Goal: Navigation & Orientation: Find specific page/section

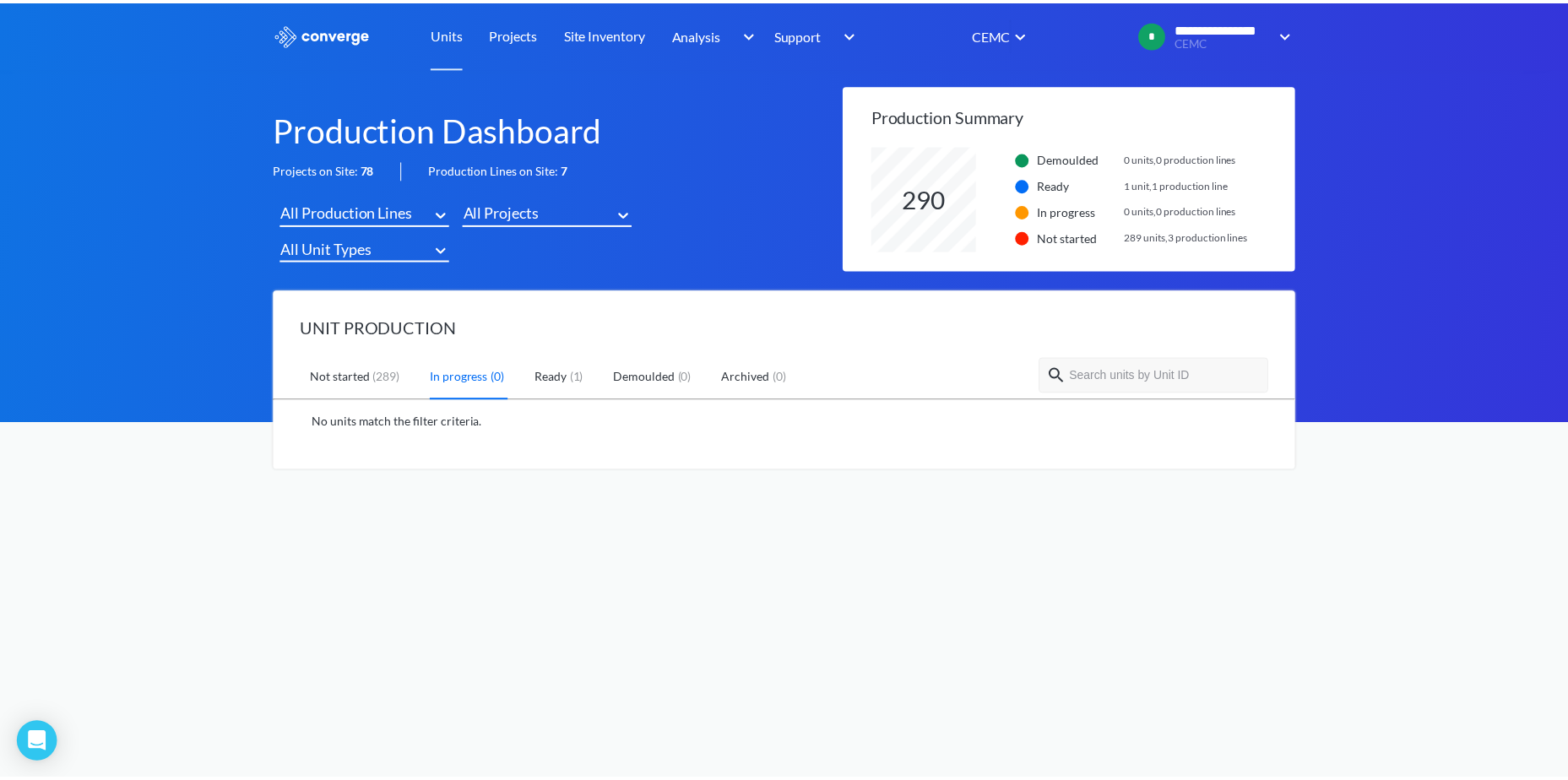
scroll to position [106, 427]
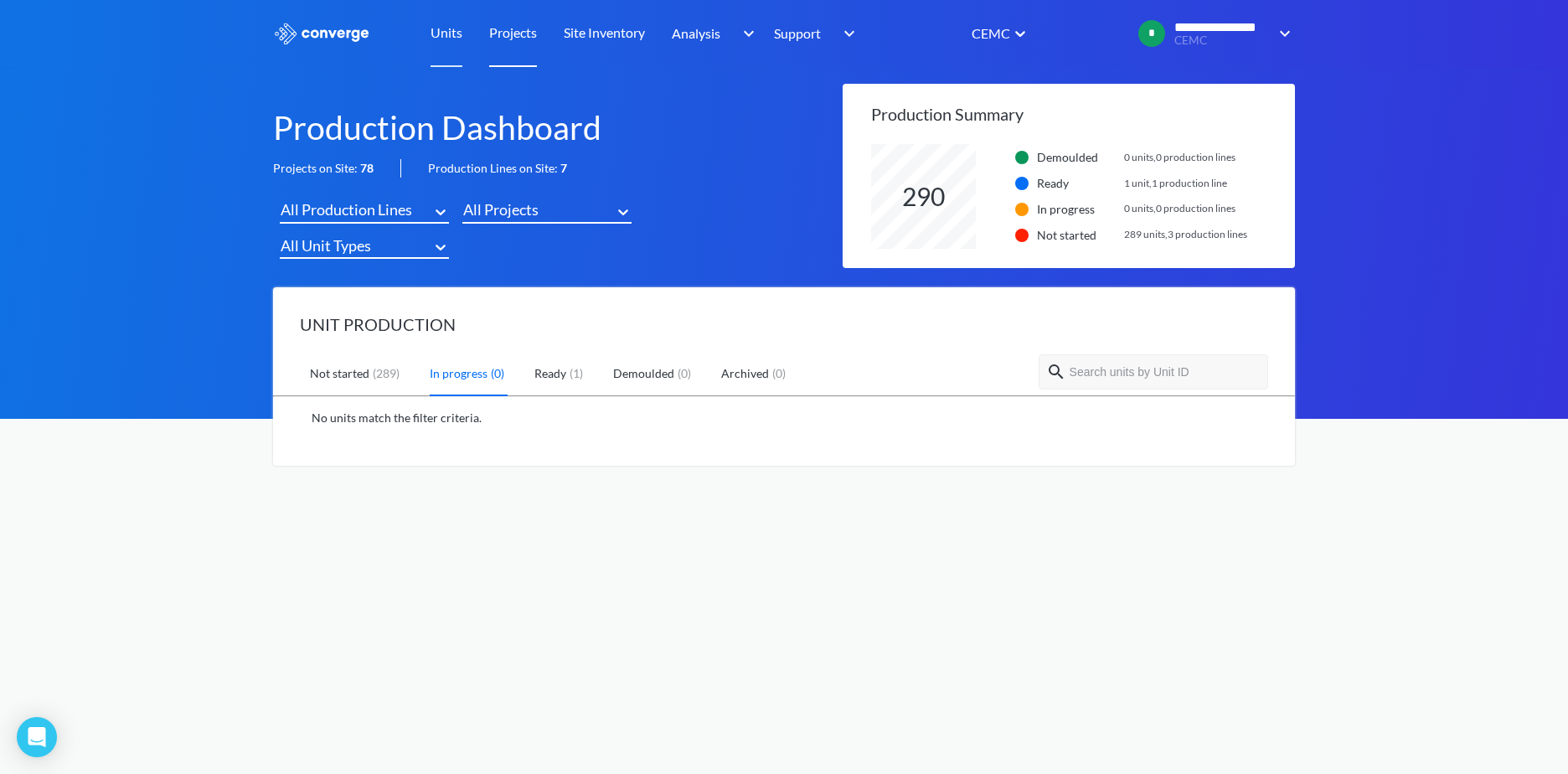
click at [534, 38] on link "Projects" at bounding box center [513, 33] width 48 height 67
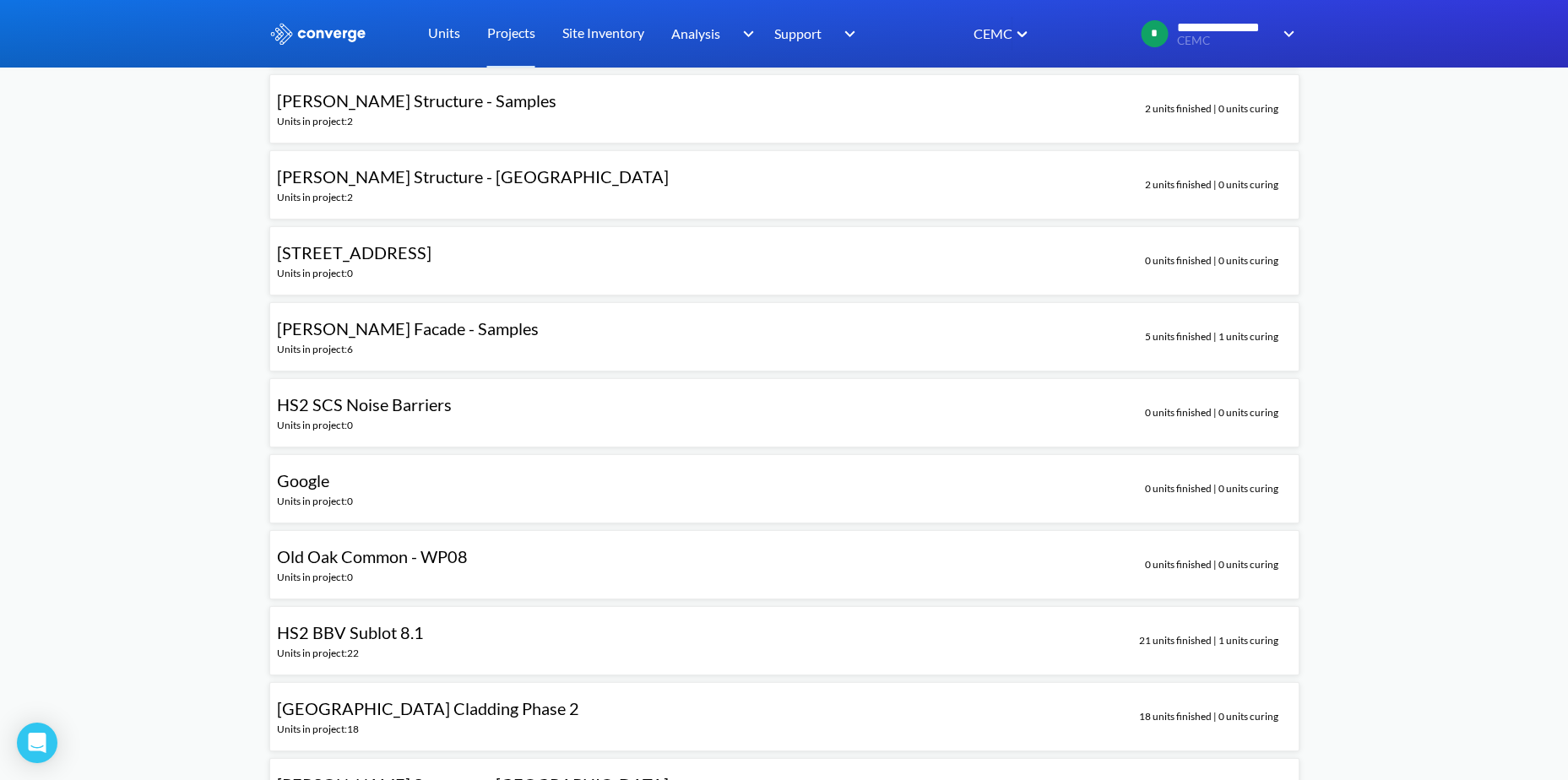
scroll to position [3629, 0]
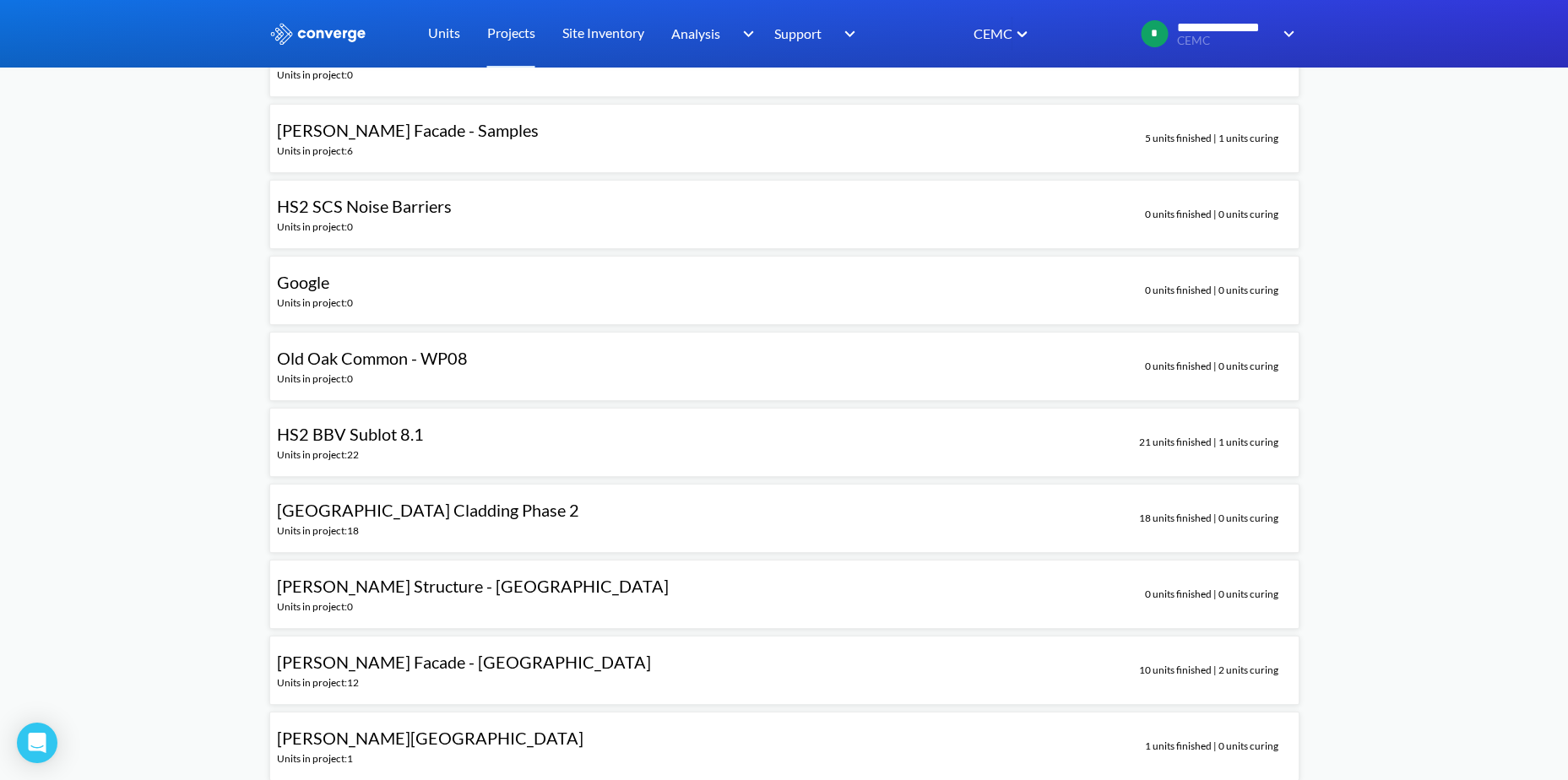
click at [502, 516] on span "[GEOGRAPHIC_DATA] Cladding Phase 2" at bounding box center [428, 509] width 302 height 20
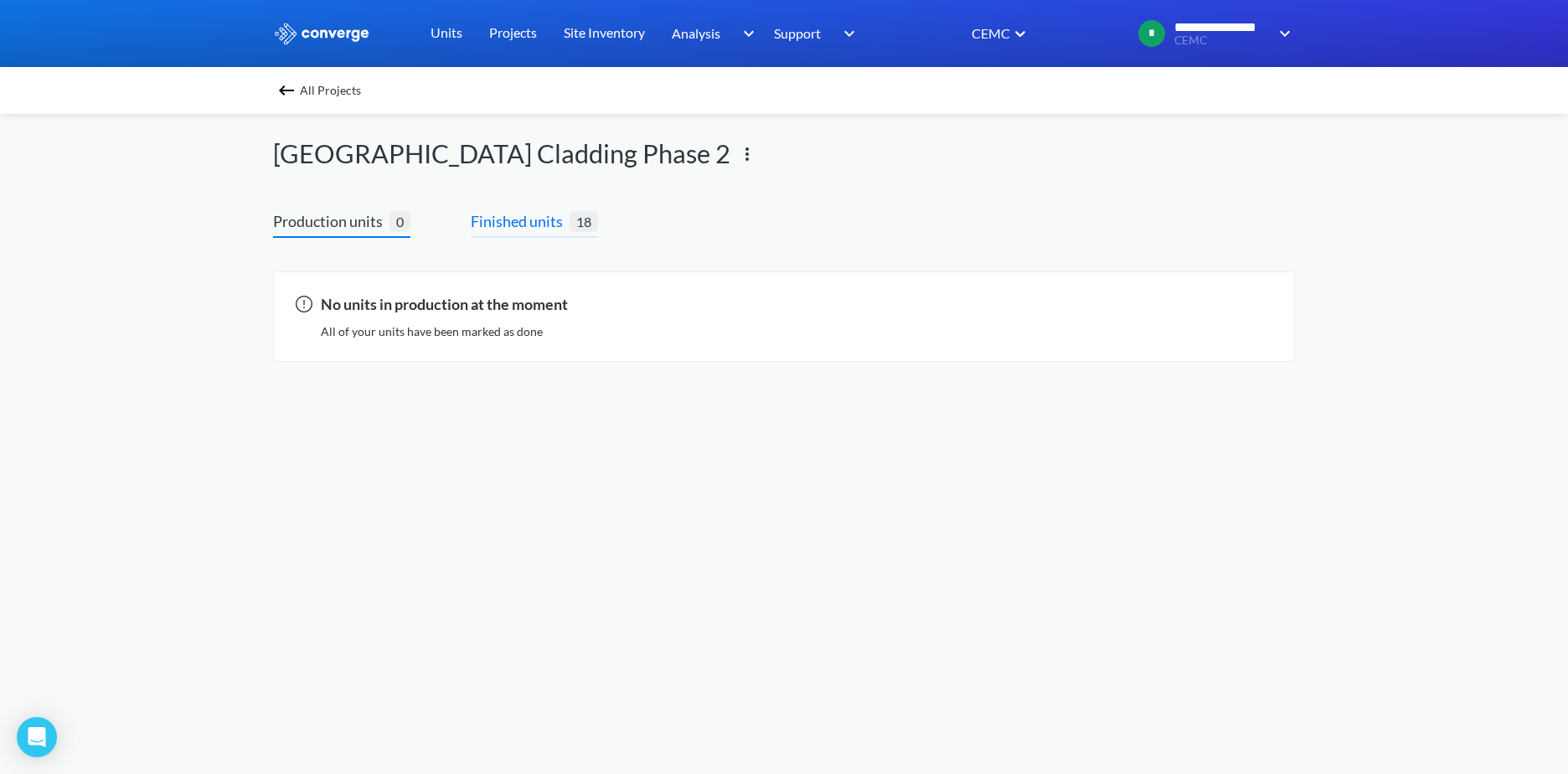
click at [526, 218] on span "Finished units" at bounding box center [520, 221] width 99 height 24
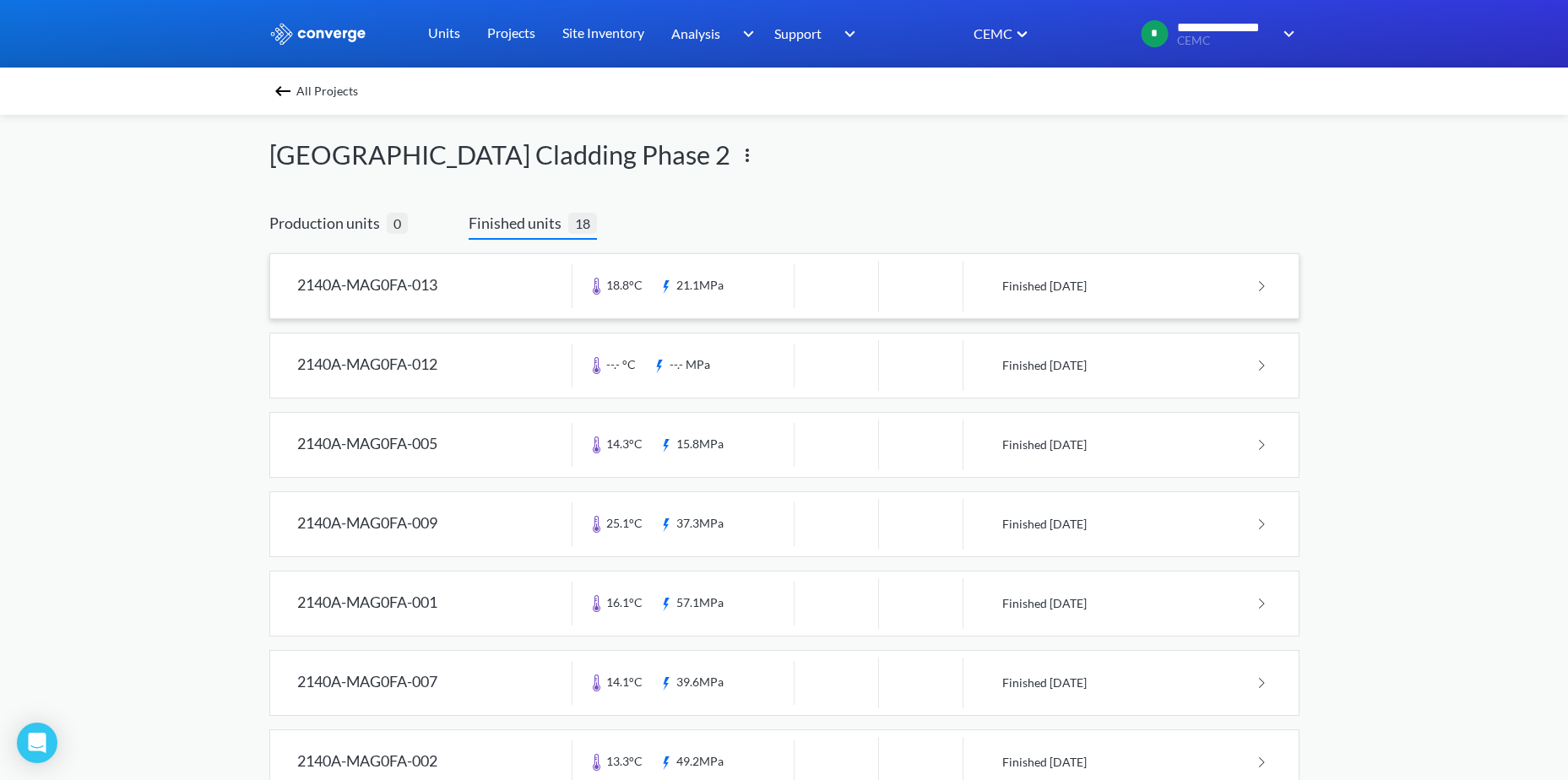
click at [1014, 284] on link at bounding box center [785, 286] width 1029 height 64
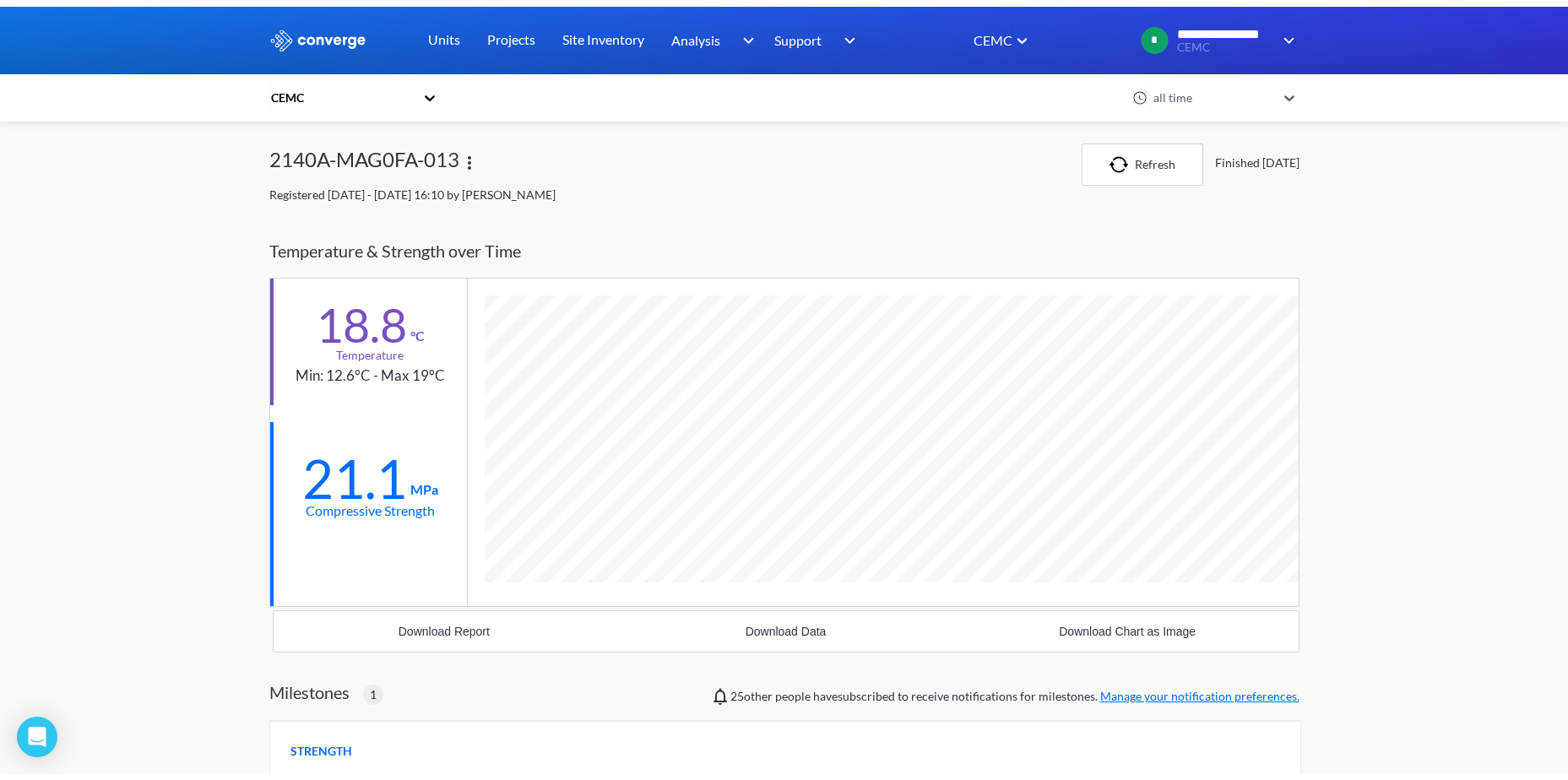
scroll to position [1339, 1030]
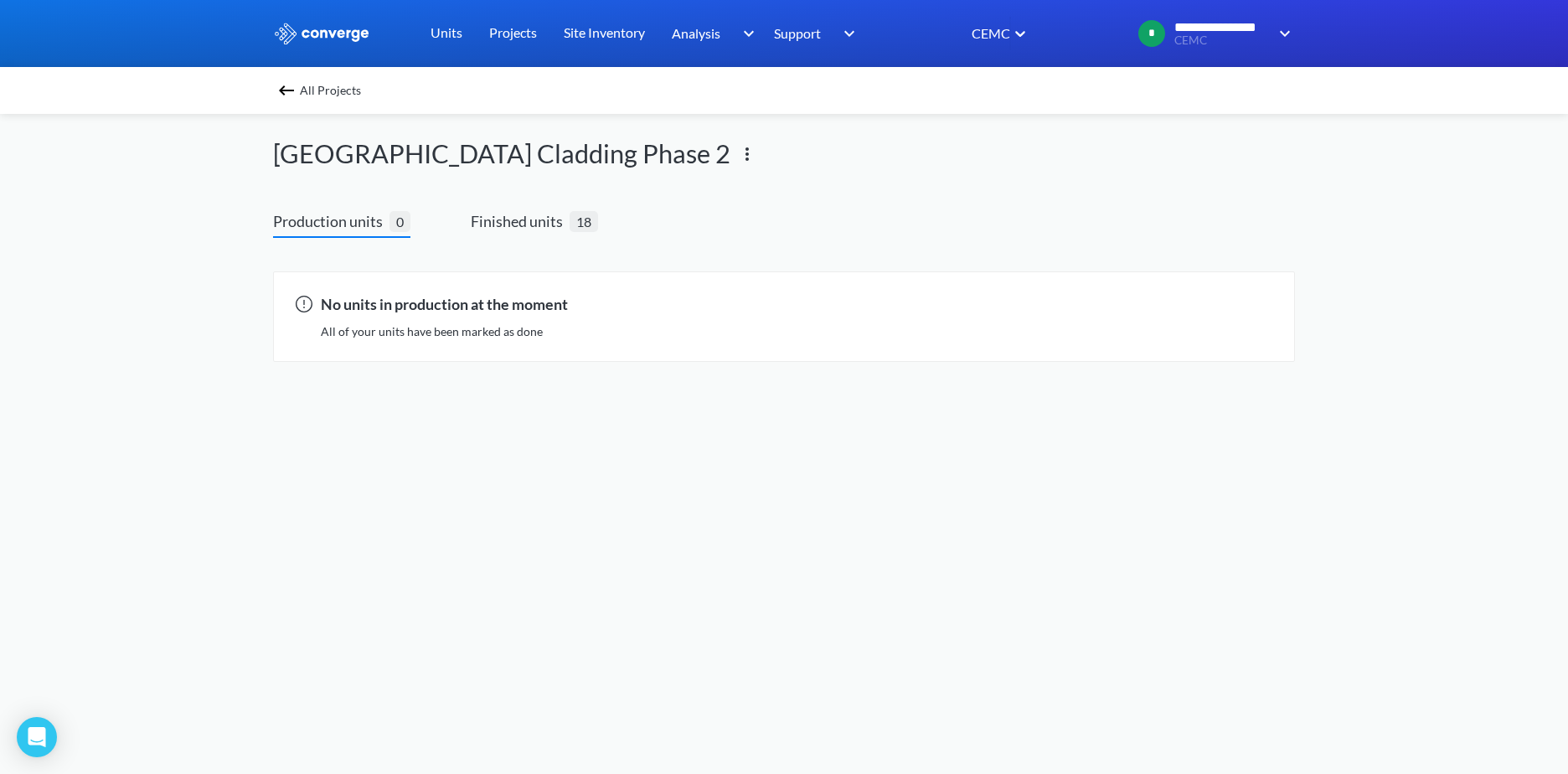
click at [524, 208] on div "All Projects [GEOGRAPHIC_DATA] Cladding Phase 2 Production units 0 Finished uni…" at bounding box center [784, 182] width 1022 height 136
click at [524, 219] on span "Finished units" at bounding box center [520, 221] width 99 height 24
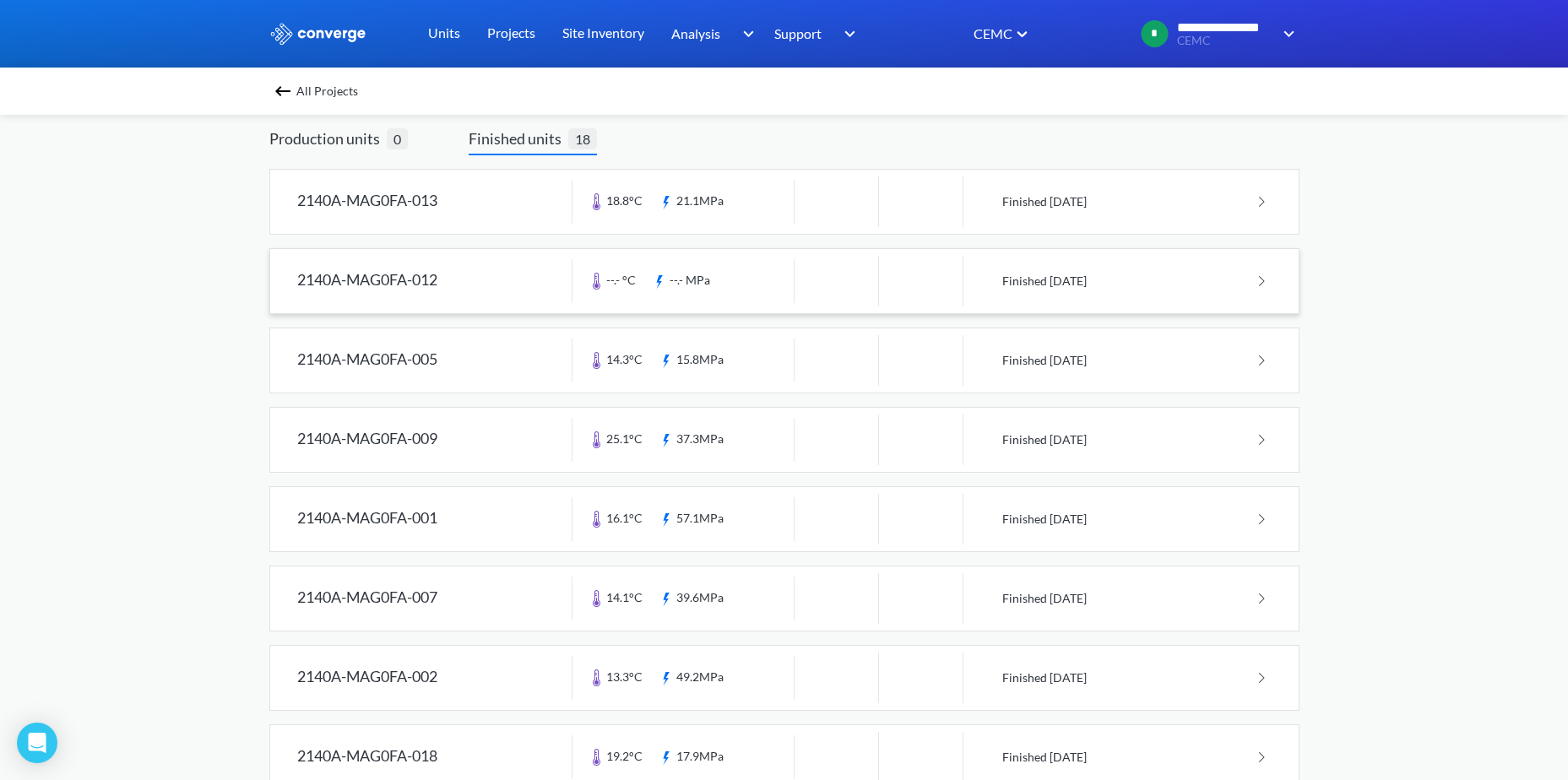
scroll to position [169, 0]
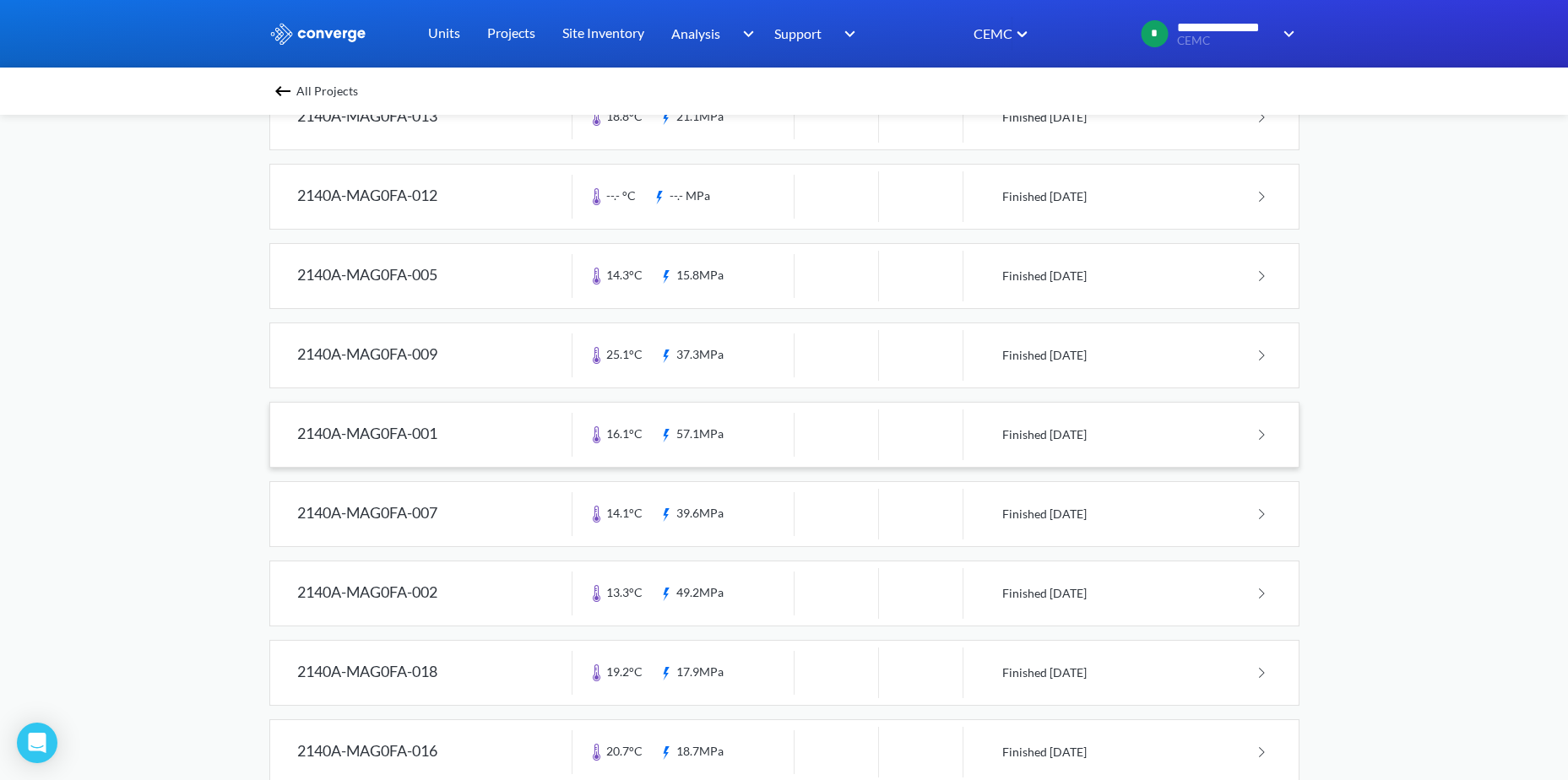
click at [696, 432] on link at bounding box center [785, 435] width 1029 height 64
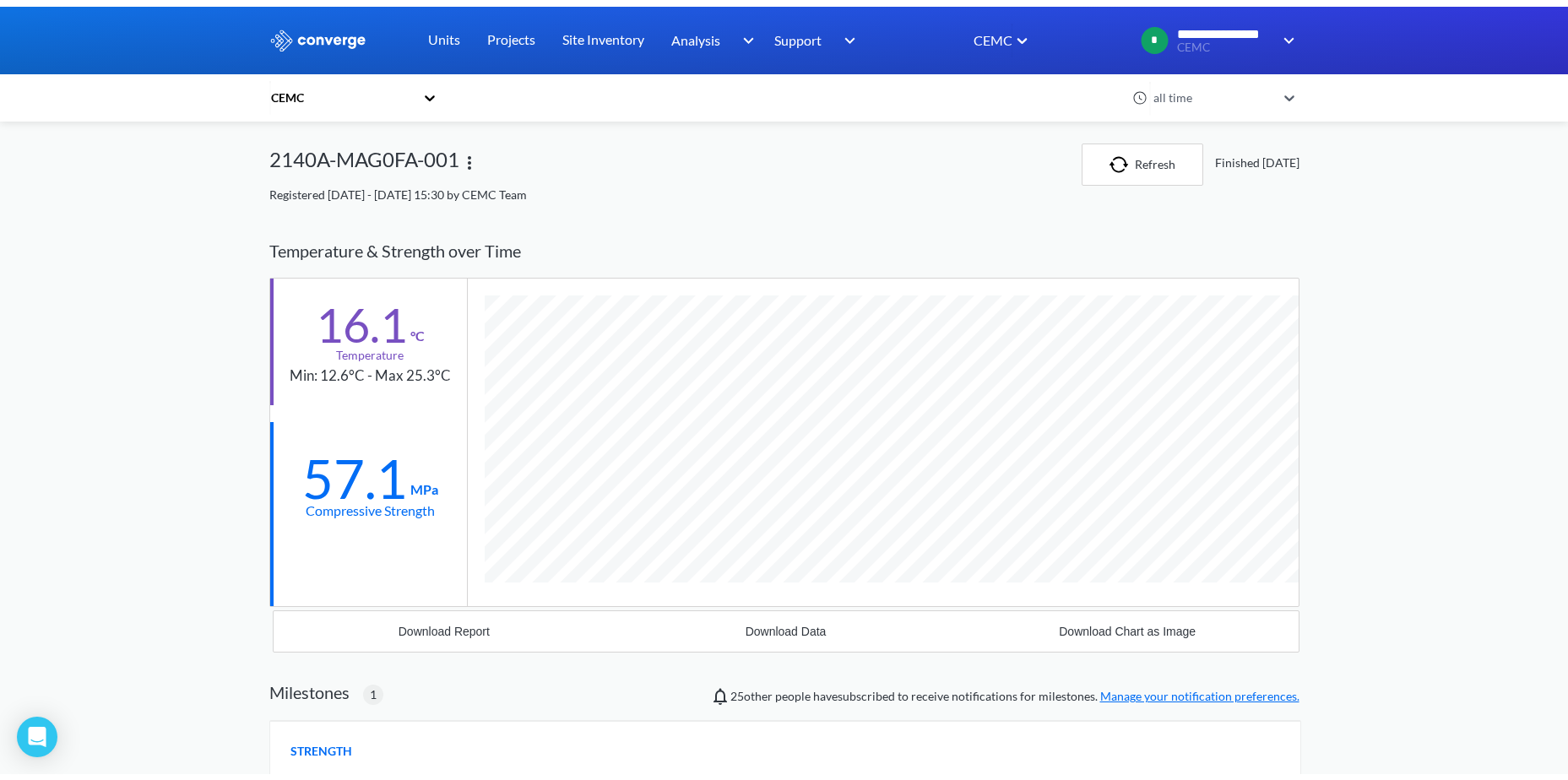
scroll to position [1401, 1030]
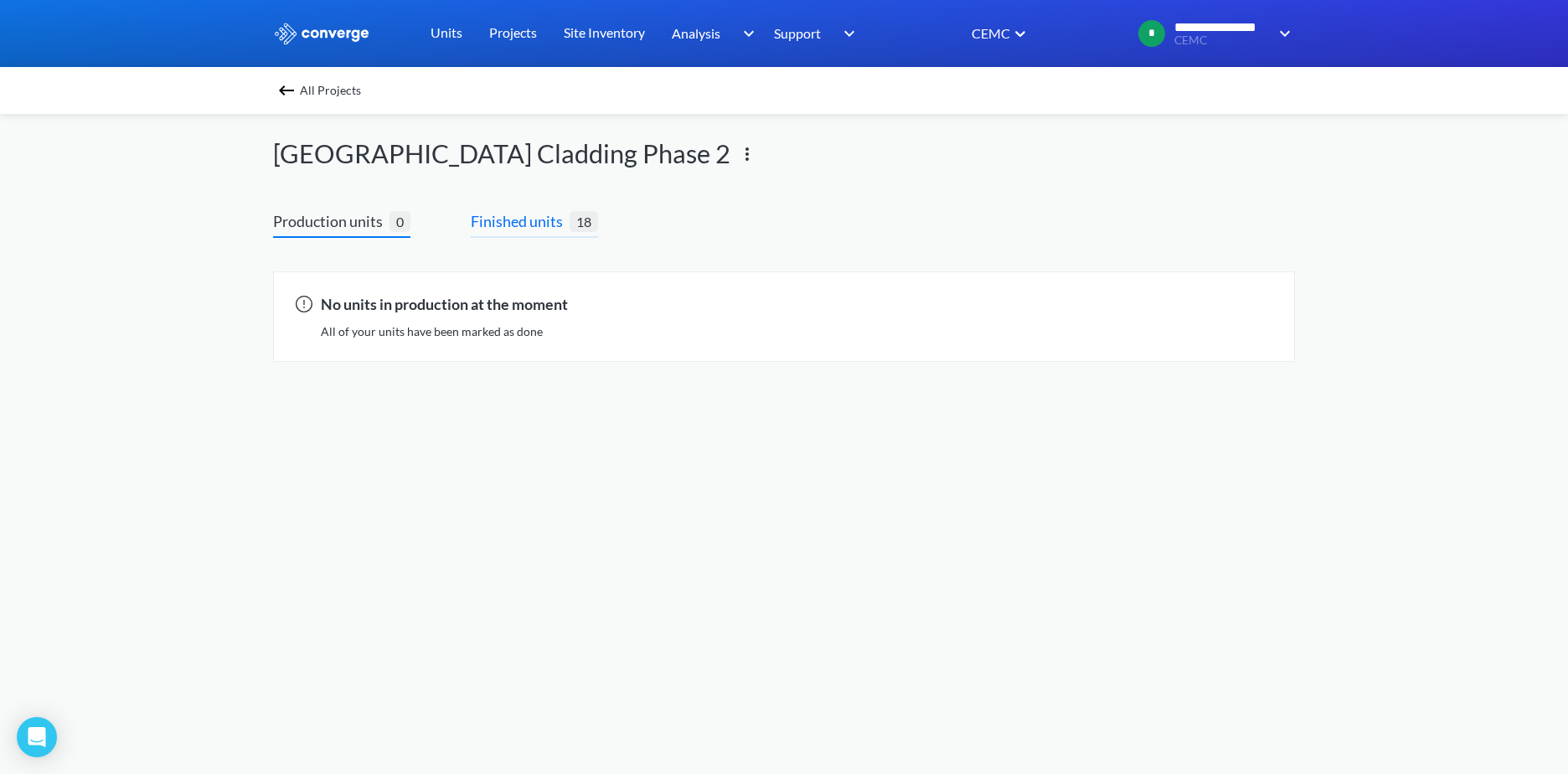
click at [561, 219] on span "Finished units" at bounding box center [520, 221] width 99 height 24
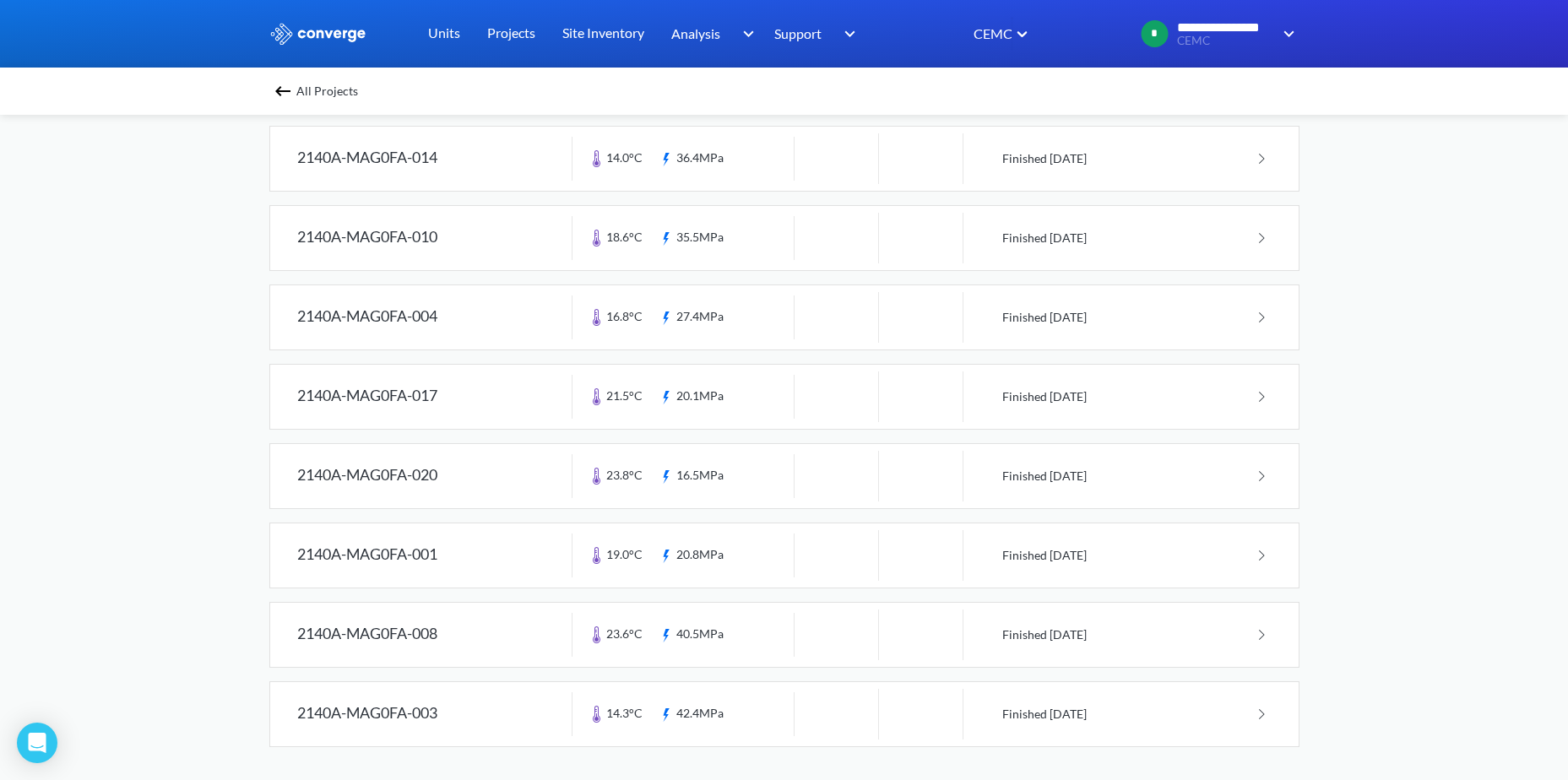
scroll to position [922, 0]
click at [692, 711] on link at bounding box center [785, 713] width 1029 height 64
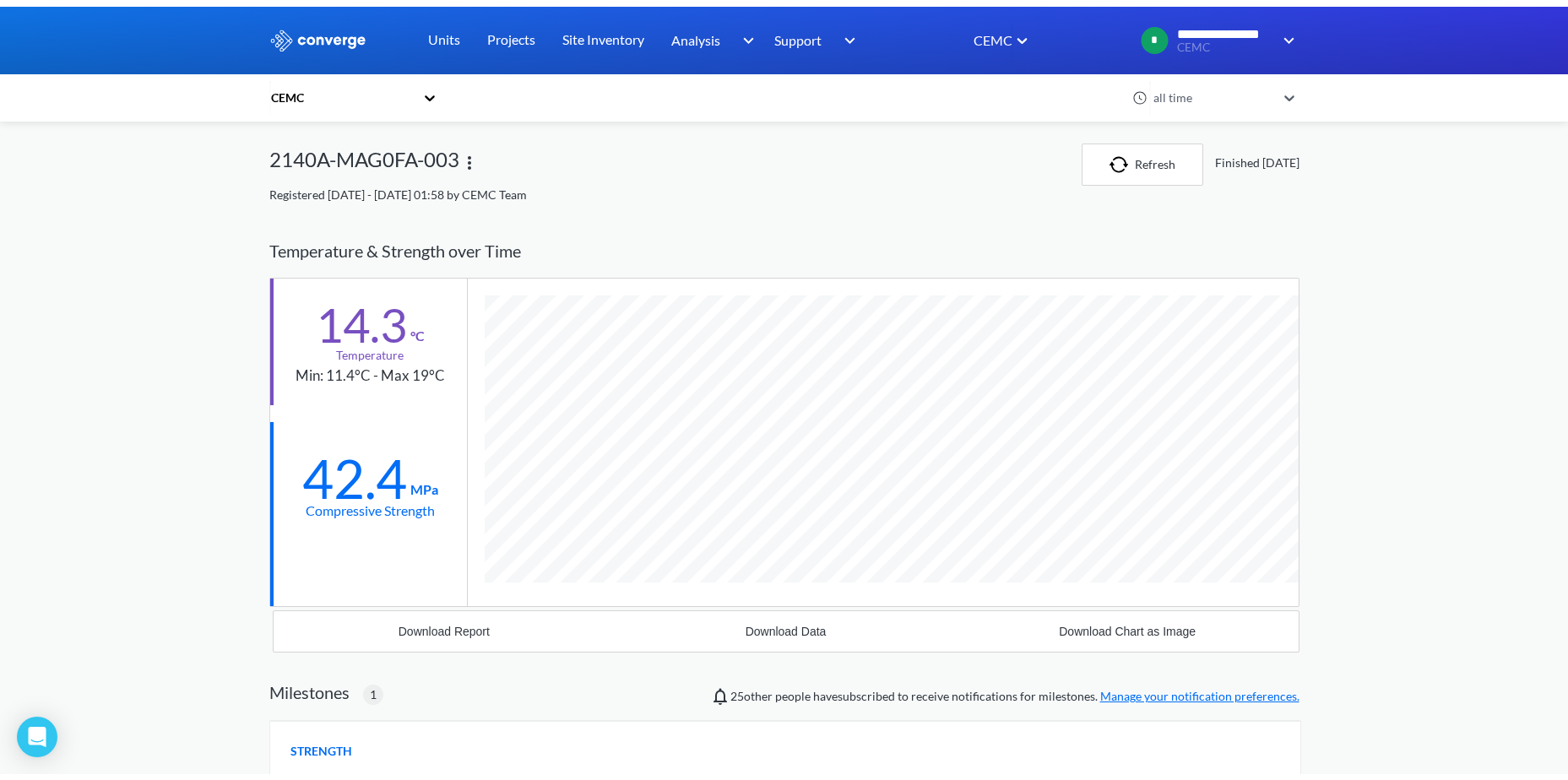
scroll to position [1339, 1030]
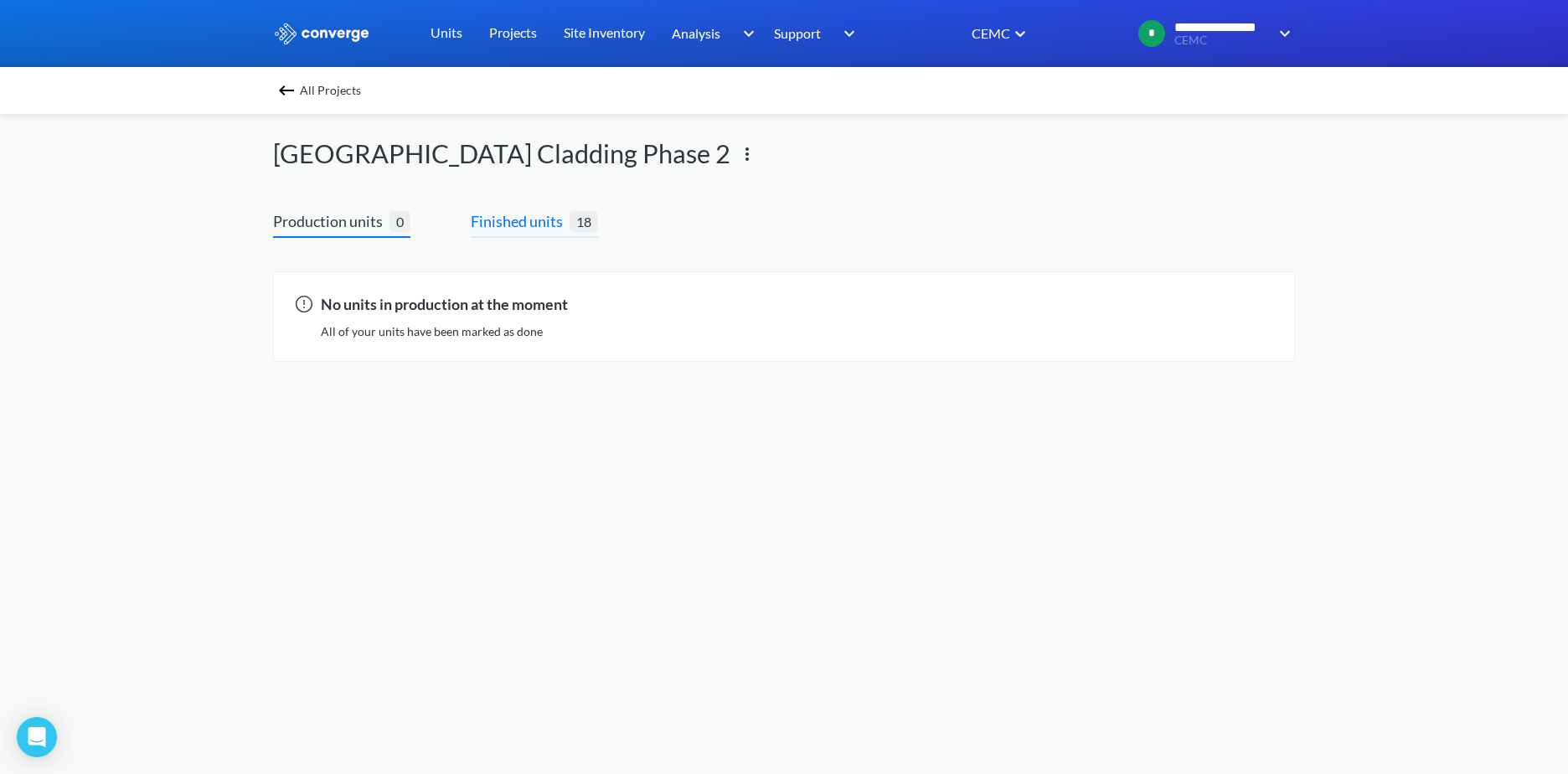
click at [498, 219] on span "Finished units" at bounding box center [520, 221] width 99 height 24
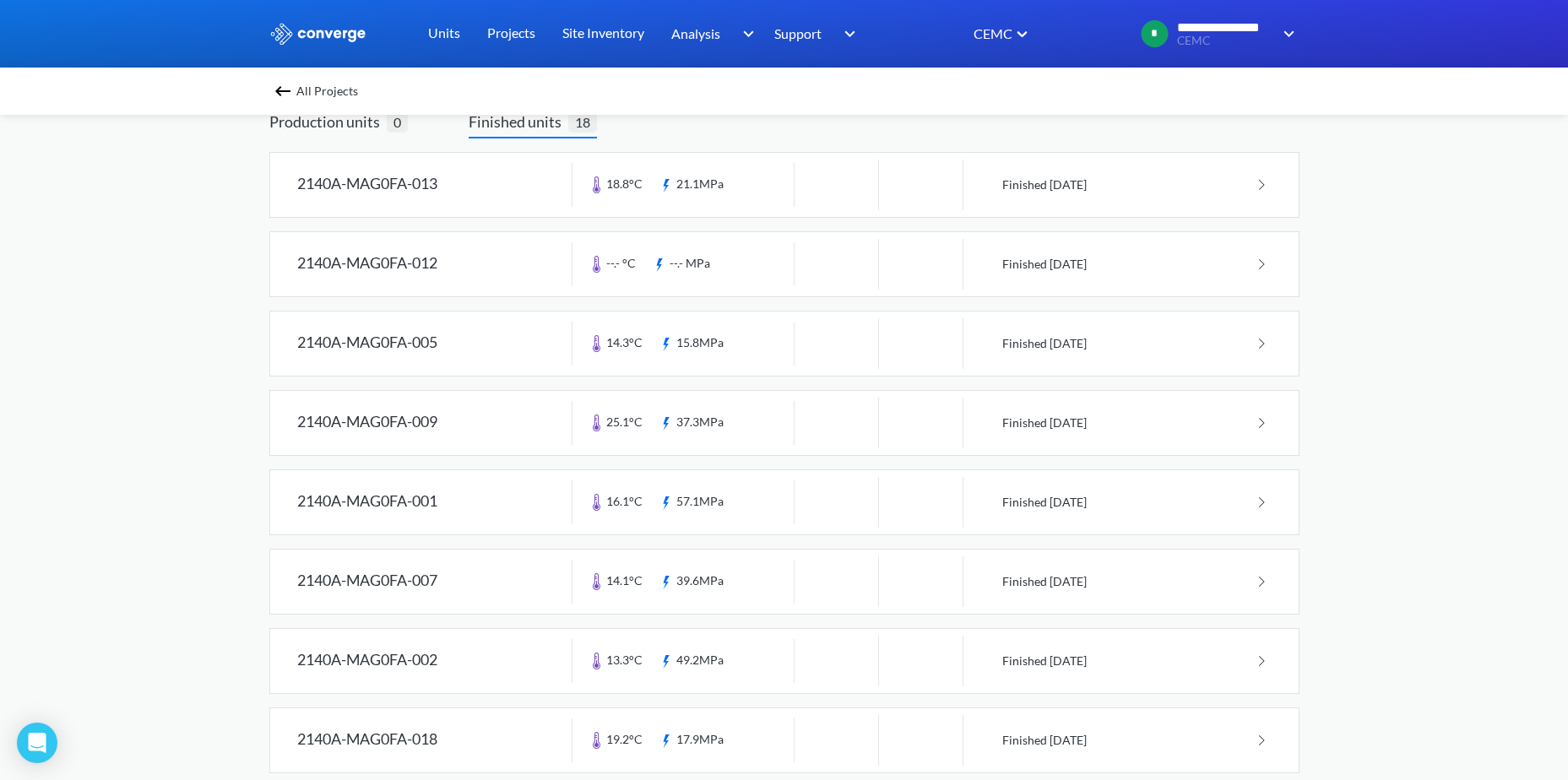
scroll to position [78, 0]
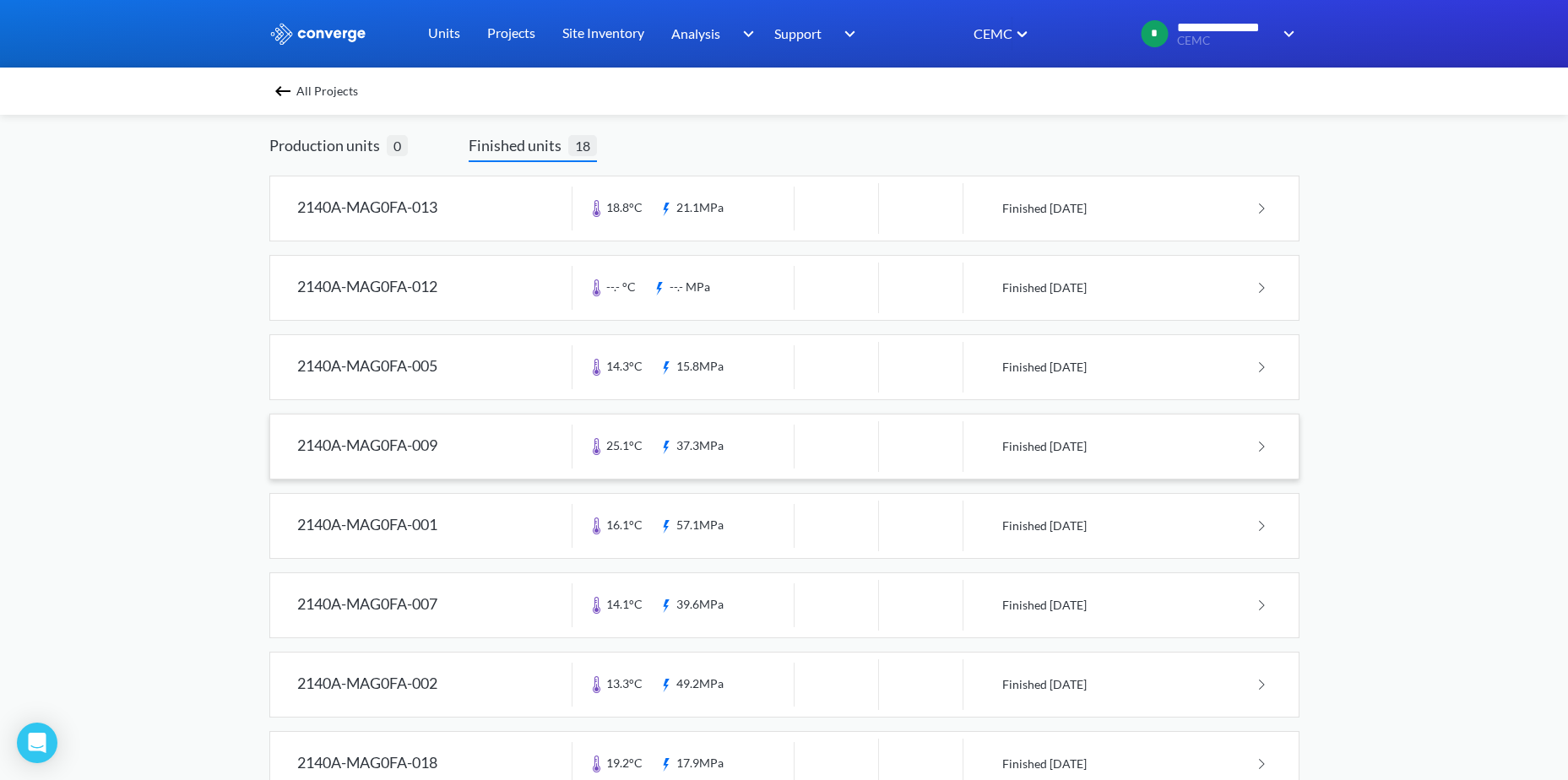
click at [706, 439] on link at bounding box center [785, 446] width 1029 height 64
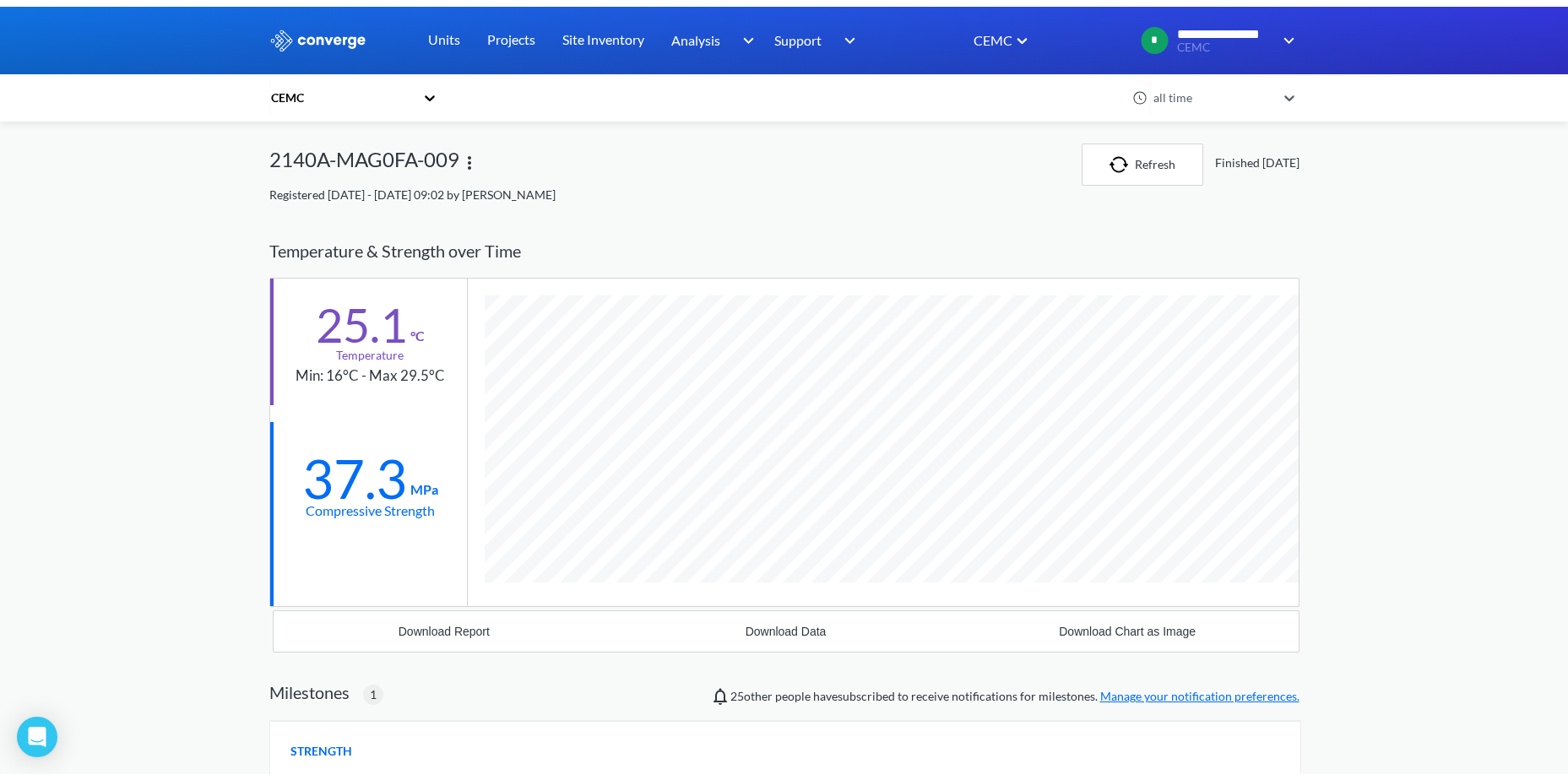
scroll to position [1339, 1030]
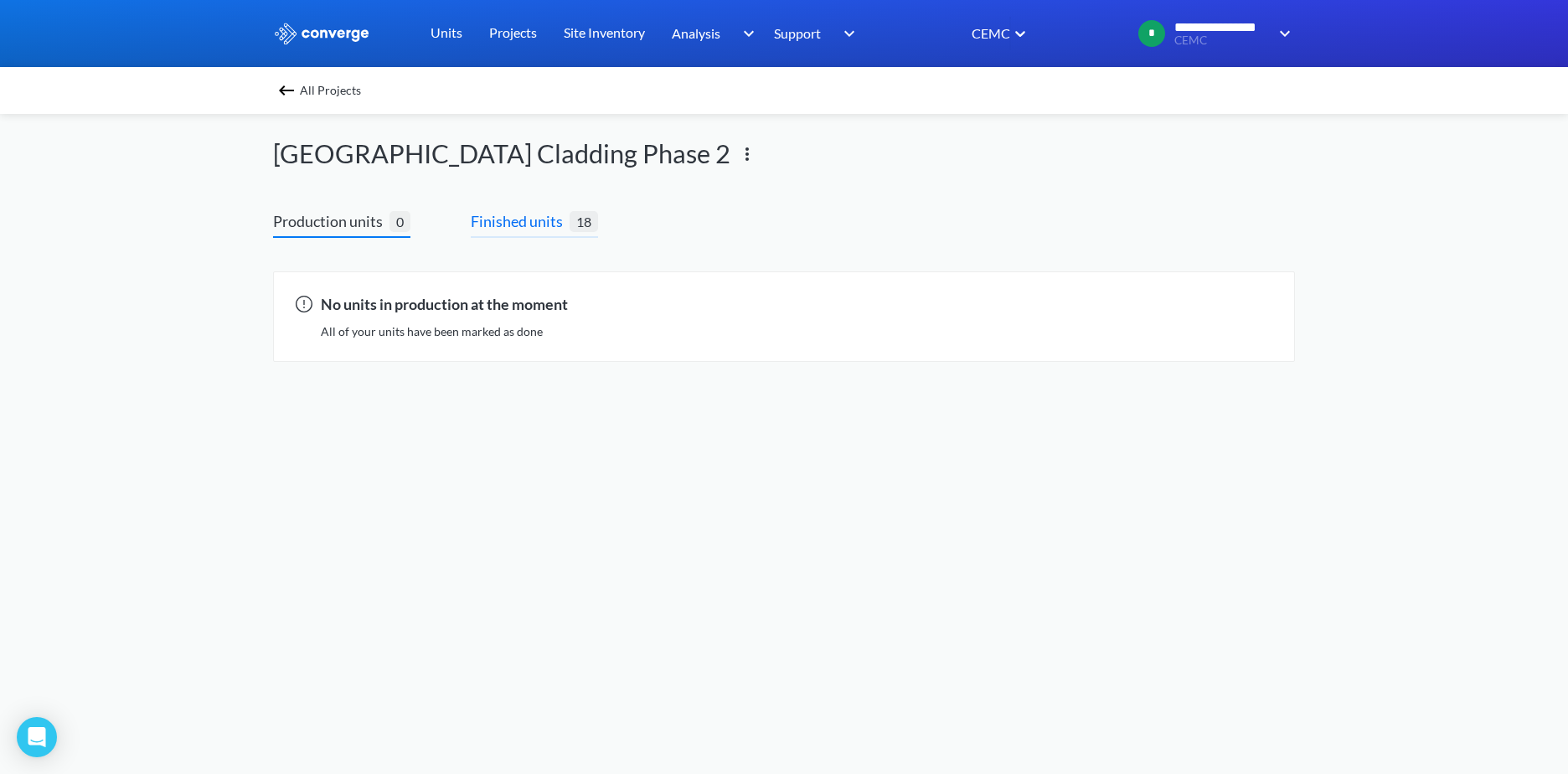
click at [553, 215] on span "Finished units" at bounding box center [520, 221] width 99 height 24
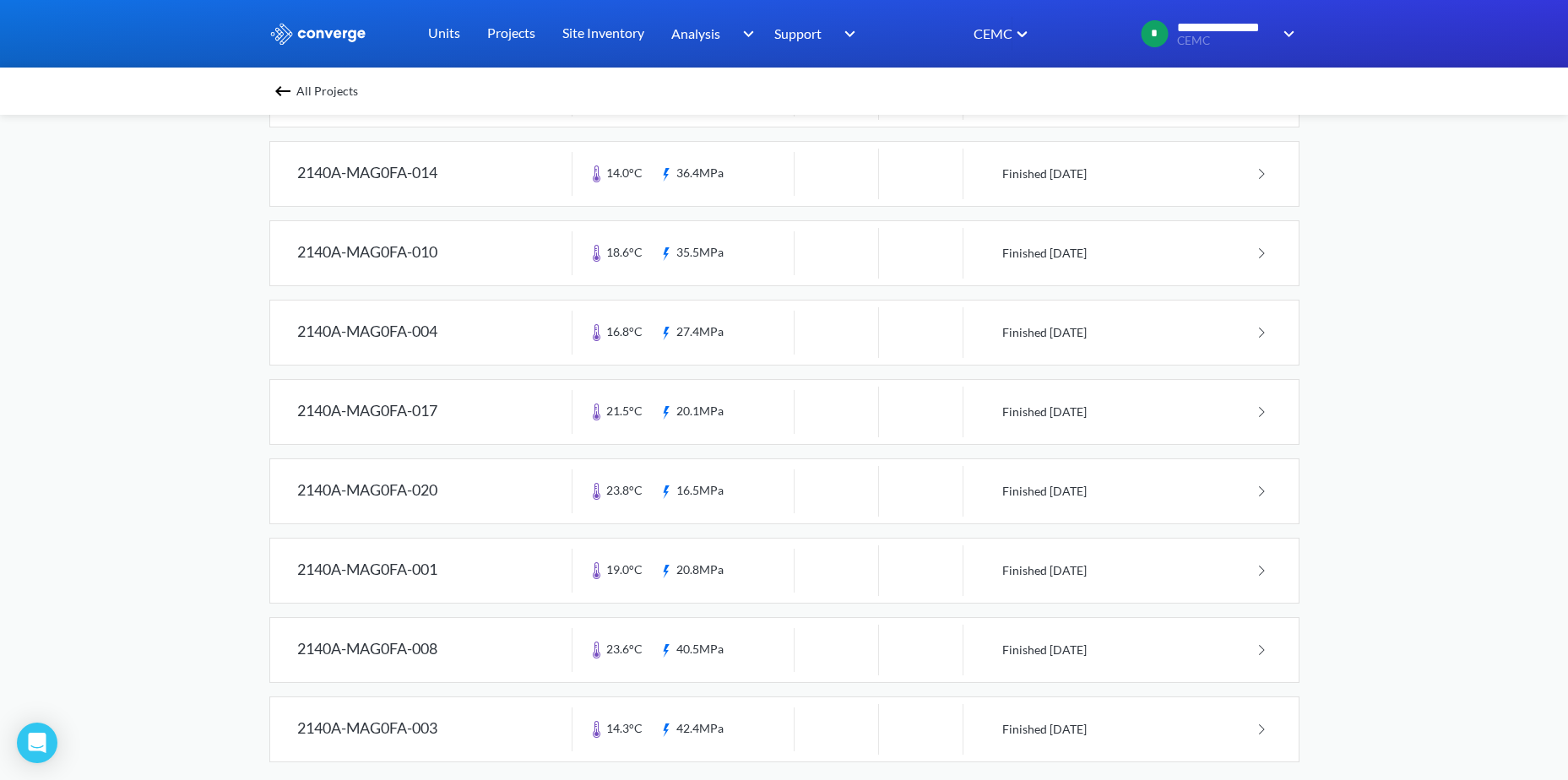
scroll to position [922, 0]
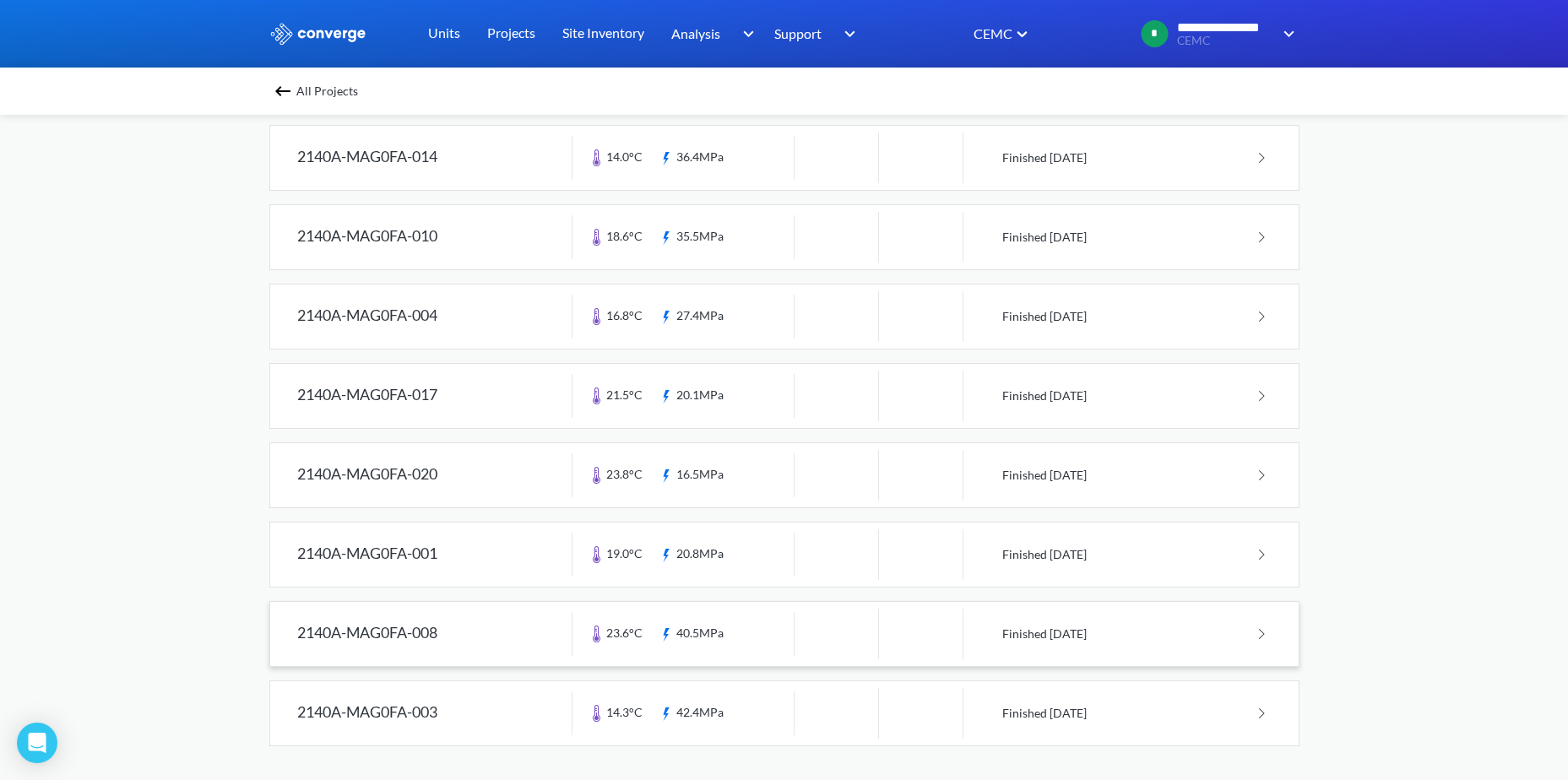
click at [702, 629] on link at bounding box center [785, 633] width 1029 height 64
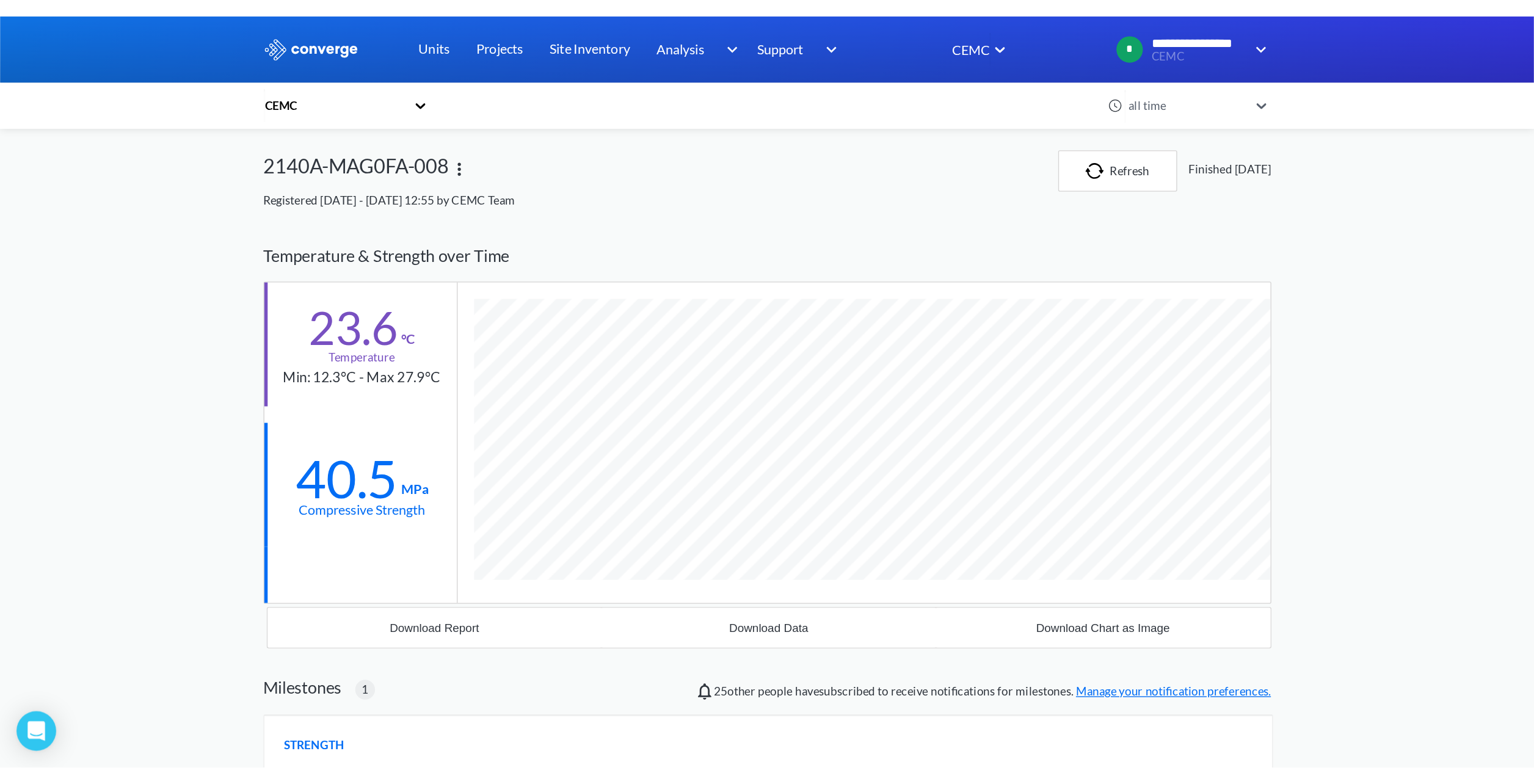
scroll to position [969, 745]
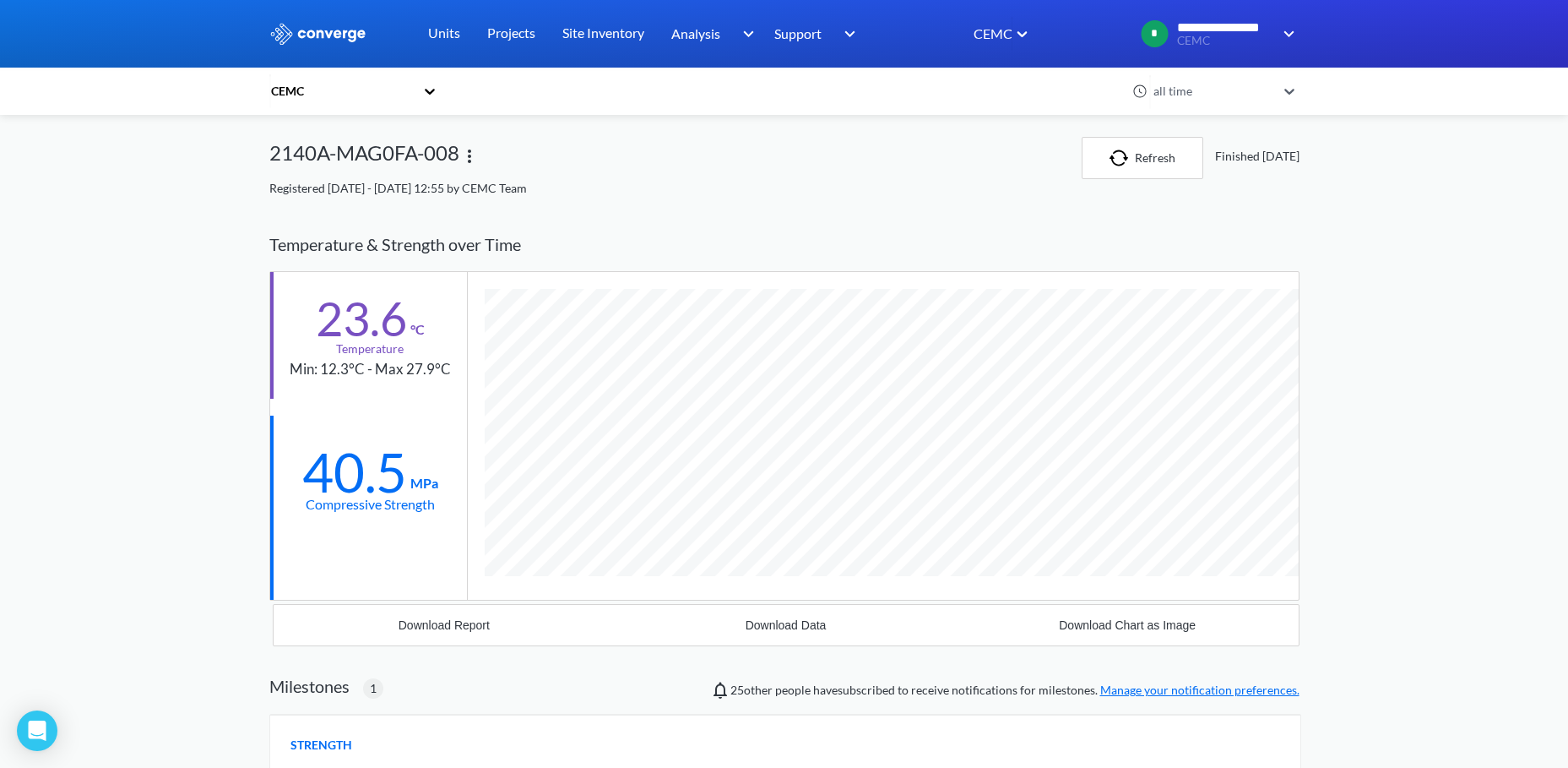
click at [1429, 366] on div "**********" at bounding box center [784, 738] width 1568 height 1477
